Goal: Task Accomplishment & Management: Use online tool/utility

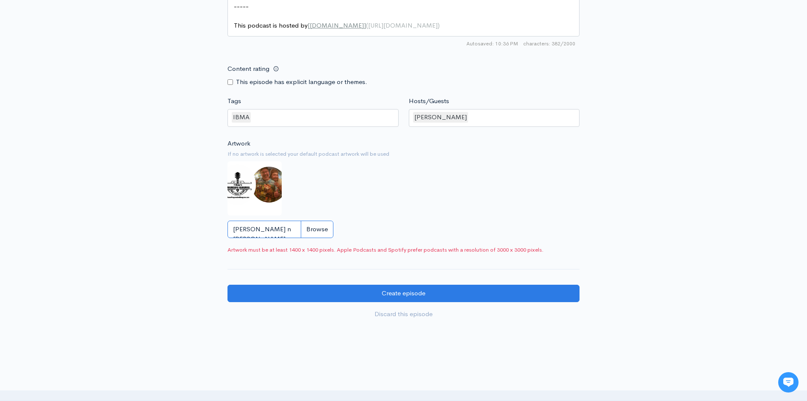
click at [320, 232] on input "T Shaw n Adam.png" at bounding box center [281, 228] width 106 height 17
type input "C:\fakepath\Untitled design.png"
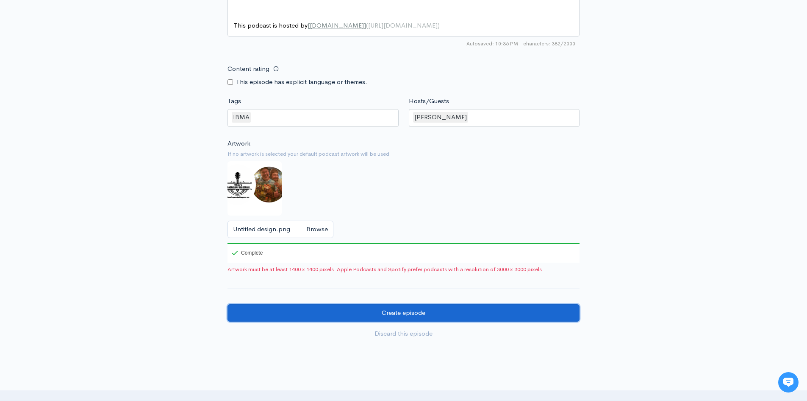
click at [395, 316] on input "Create episode" at bounding box center [404, 312] width 352 height 17
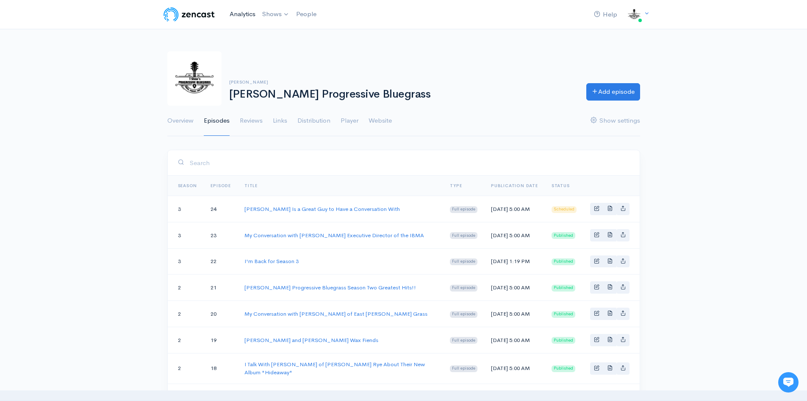
click at [253, 14] on link "Analytics" at bounding box center [242, 14] width 33 height 18
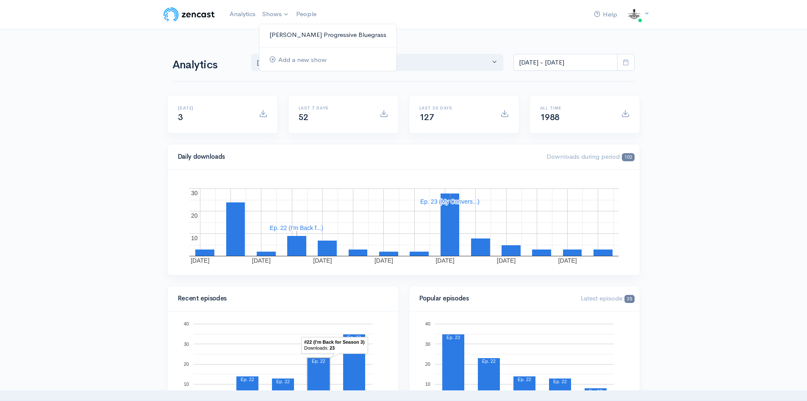
click at [301, 37] on link "[PERSON_NAME] Progressive Bluegrass" at bounding box center [327, 35] width 137 height 15
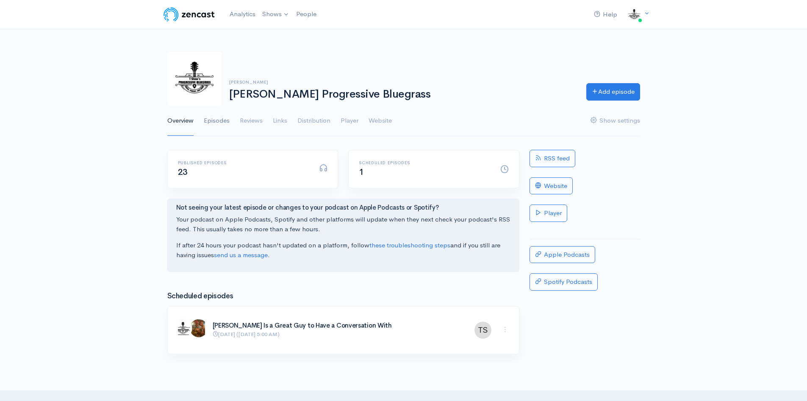
click at [223, 117] on link "Episodes" at bounding box center [217, 121] width 26 height 31
